Goal: Task Accomplishment & Management: Use online tool/utility

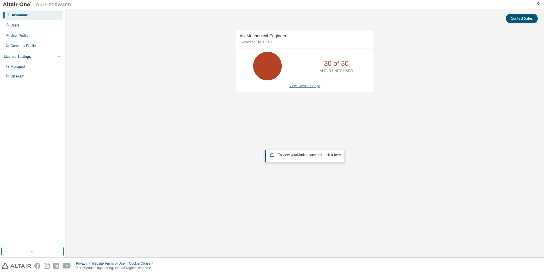
click at [307, 86] on link "View License Usage" at bounding box center [304, 86] width 31 height 4
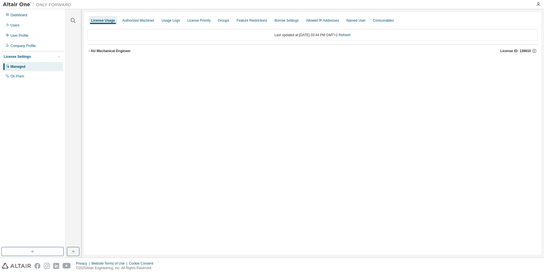
click at [89, 52] on icon "button" at bounding box center [88, 50] width 3 height 3
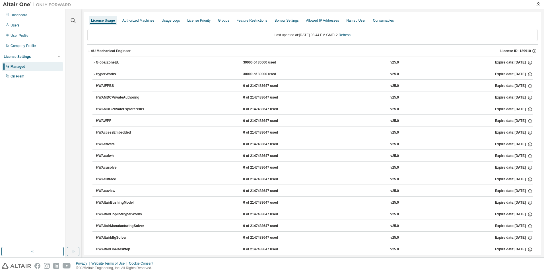
click at [94, 62] on icon "button" at bounding box center [94, 62] width 1 height 2
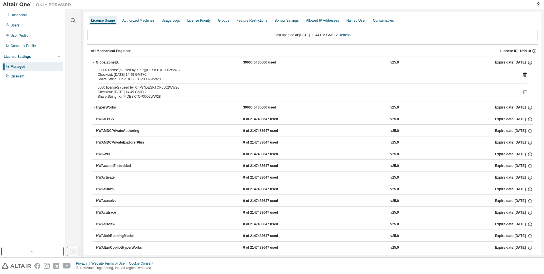
click at [93, 107] on icon "button" at bounding box center [94, 107] width 3 height 3
